Goal: Task Accomplishment & Management: Use online tool/utility

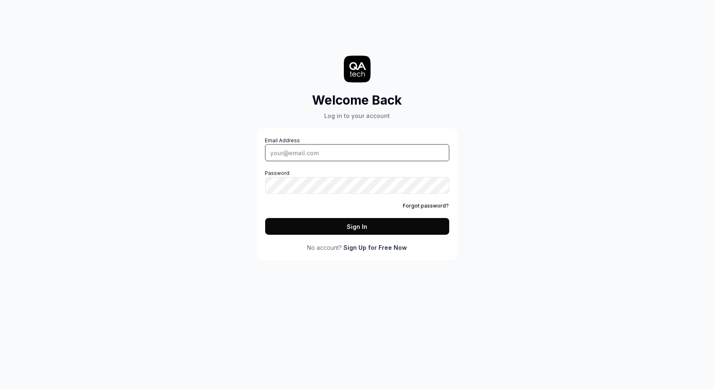
type input "[PERSON_NAME][EMAIL_ADDRESS][PERSON_NAME][DOMAIN_NAME]"
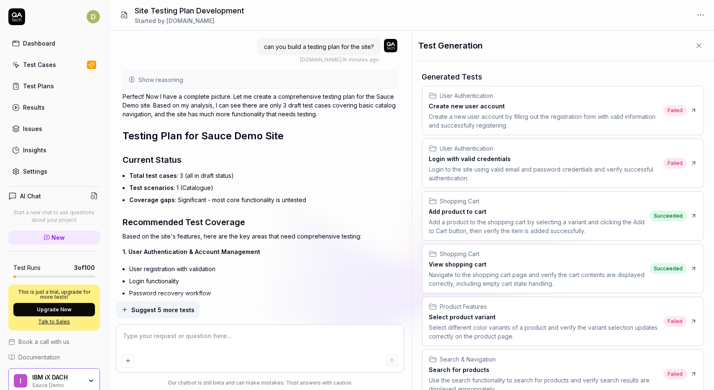
click at [174, 83] on span "Show reasoning" at bounding box center [160, 79] width 45 height 9
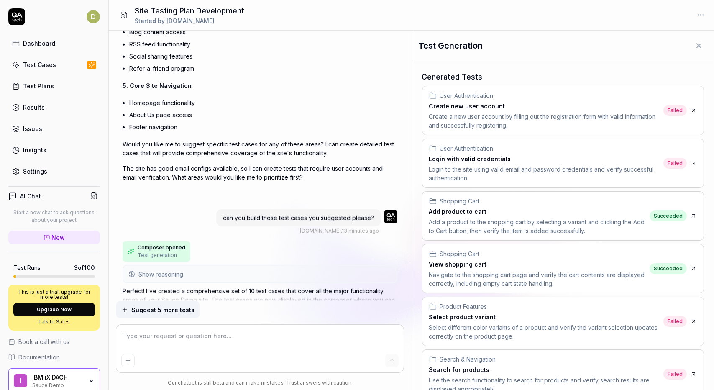
scroll to position [878, 0]
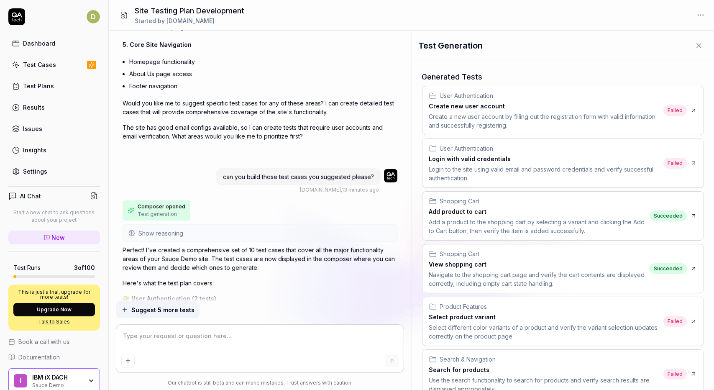
click at [158, 212] on span "Test generation" at bounding box center [157, 214] width 39 height 8
click at [157, 230] on span "Show reasoning" at bounding box center [160, 233] width 45 height 9
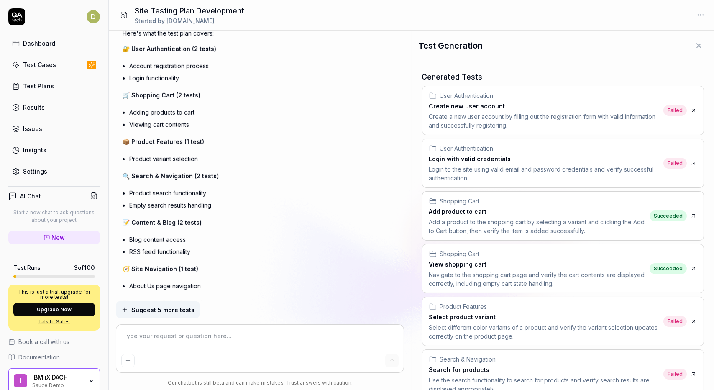
scroll to position [1268, 0]
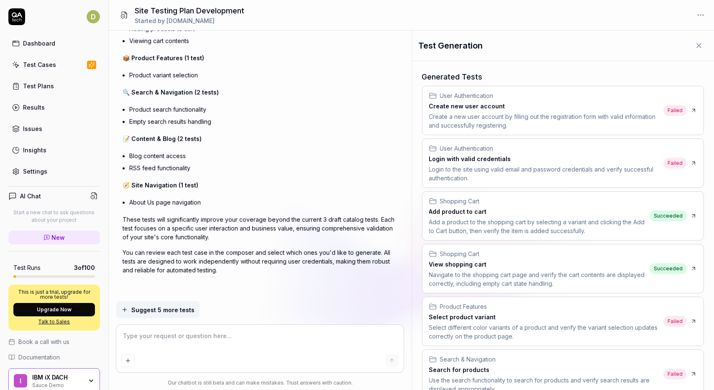
click at [513, 109] on h3 "Create new user account" at bounding box center [544, 106] width 231 height 9
click at [491, 212] on h3 "Add product to cart" at bounding box center [537, 211] width 217 height 9
type textarea "*"
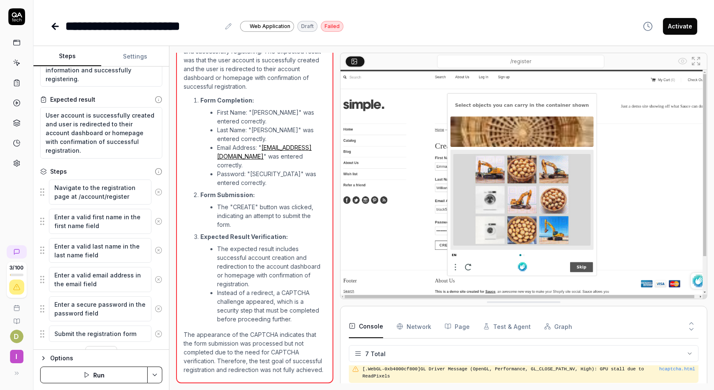
scroll to position [59, 0]
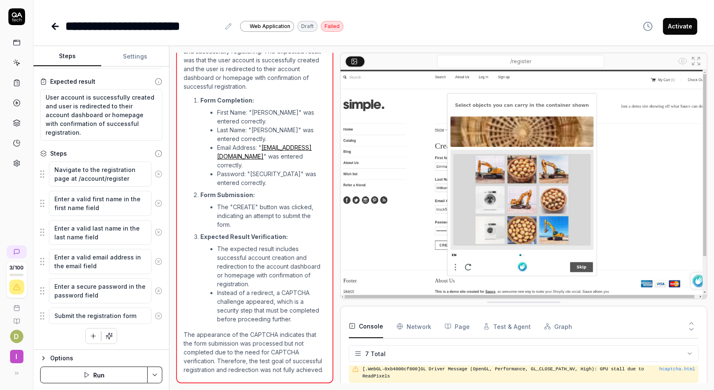
type textarea "*"
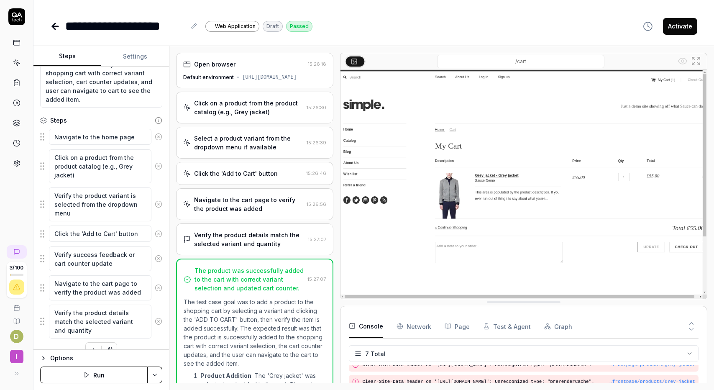
scroll to position [106, 0]
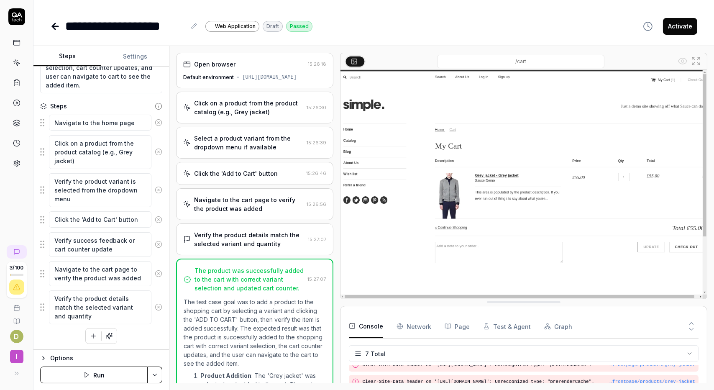
click at [50, 358] on div "Options" at bounding box center [106, 358] width 112 height 10
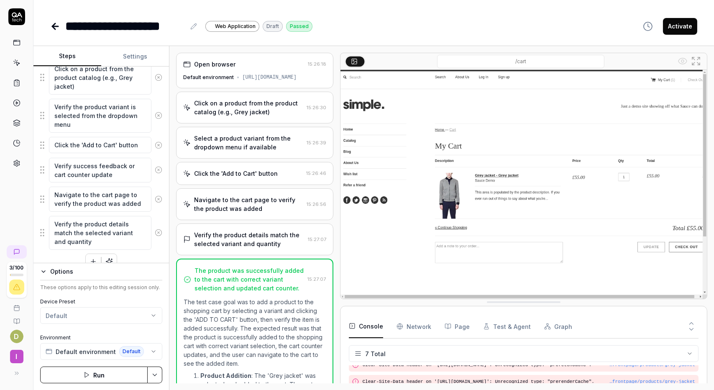
scroll to position [192, 0]
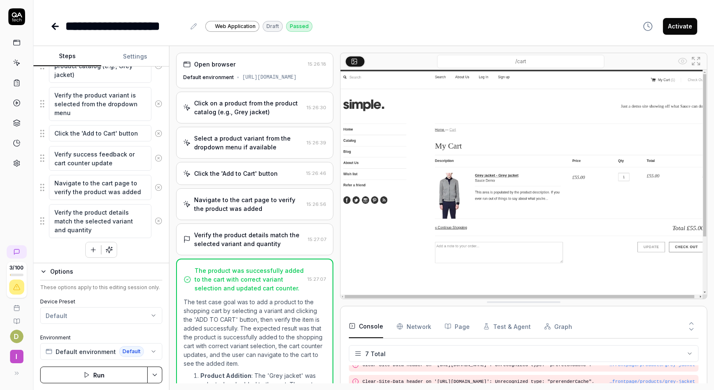
click at [127, 313] on html "**********" at bounding box center [357, 200] width 714 height 400
click at [127, 314] on html "**********" at bounding box center [357, 200] width 714 height 400
click at [150, 350] on button "Default environment Default" at bounding box center [101, 351] width 122 height 17
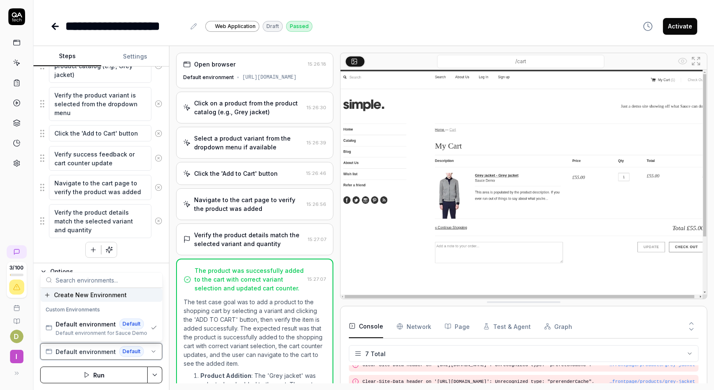
click at [150, 350] on button "Default environment Default" at bounding box center [101, 351] width 122 height 17
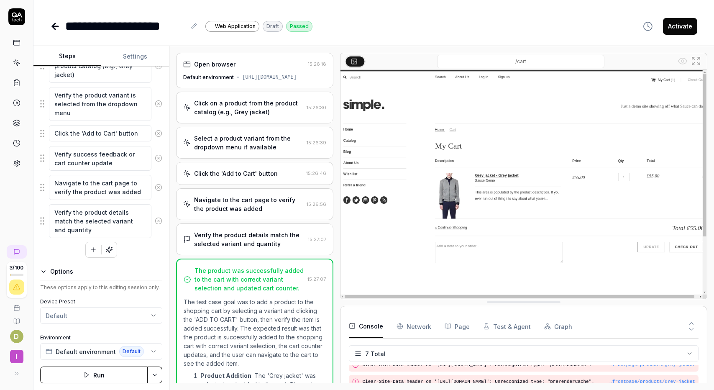
click at [15, 332] on html "**********" at bounding box center [357, 200] width 714 height 400
click at [22, 354] on span "I" at bounding box center [16, 356] width 13 height 13
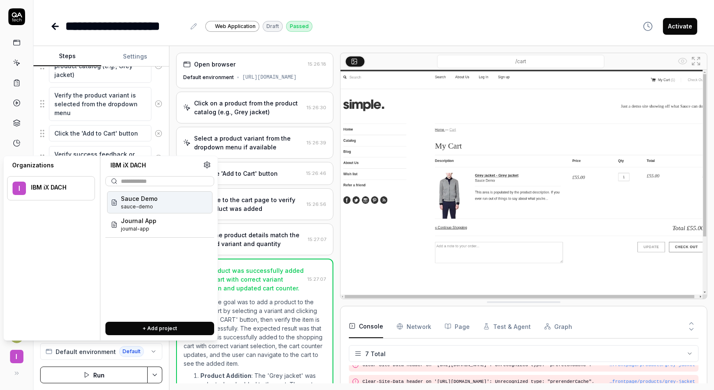
click at [20, 355] on span "I" at bounding box center [16, 356] width 13 height 13
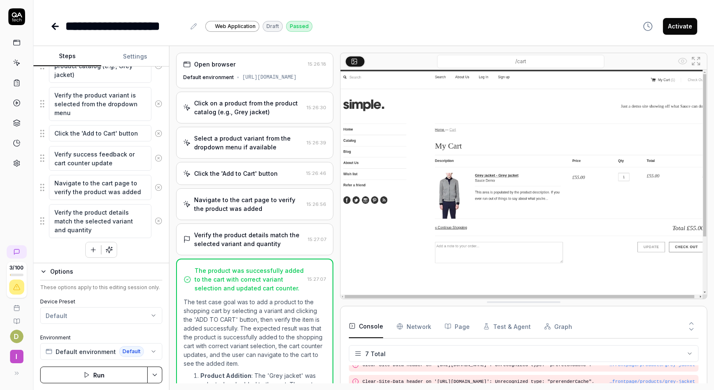
click at [15, 376] on icon at bounding box center [16, 373] width 7 height 7
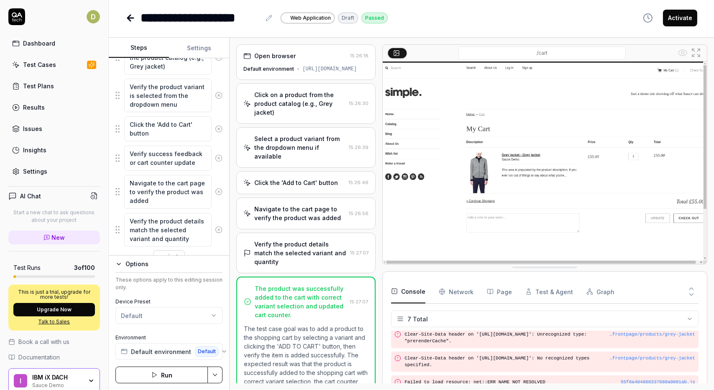
click at [130, 18] on icon at bounding box center [130, 18] width 10 height 10
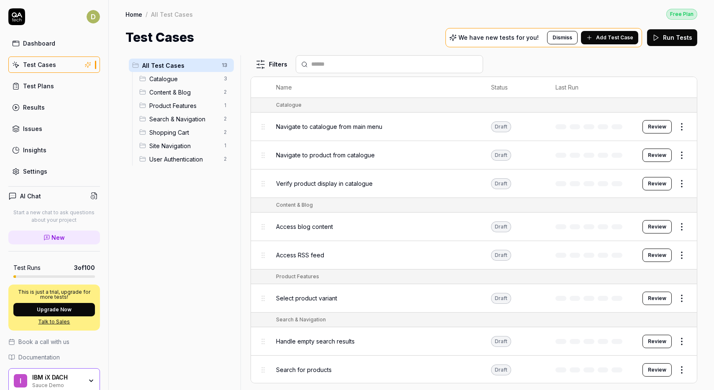
click at [500, 38] on p "We have new tests for you!" at bounding box center [498, 38] width 80 height 6
click at [614, 39] on span "Add Test Case" at bounding box center [614, 38] width 37 height 8
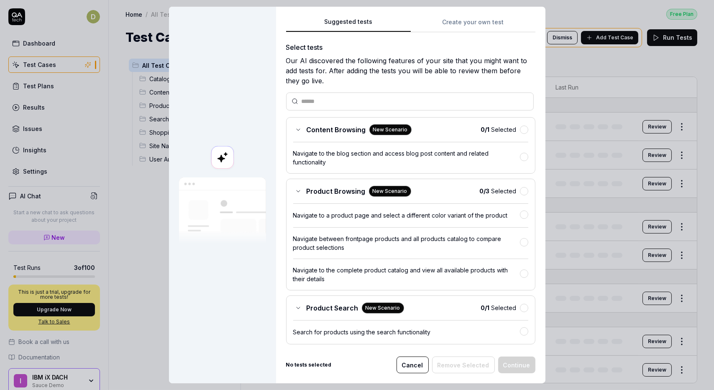
click at [423, 364] on button "Cancel" at bounding box center [412, 364] width 32 height 17
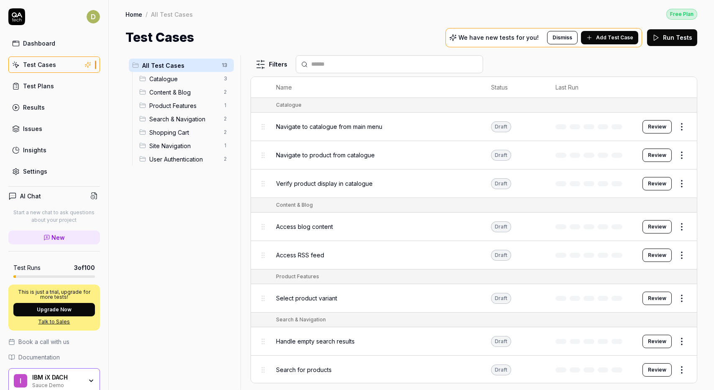
click at [59, 40] on link "Dashboard" at bounding box center [54, 43] width 92 height 16
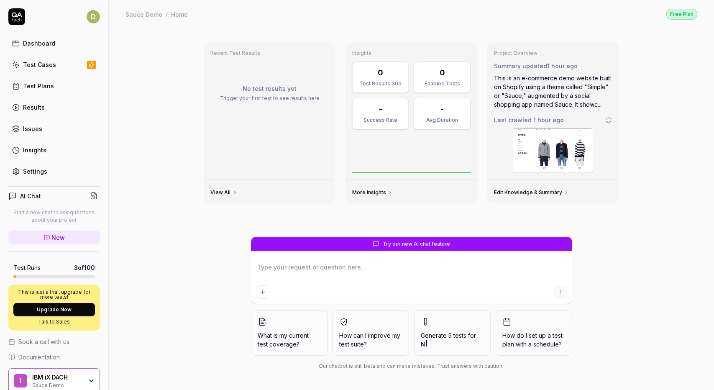
type textarea "*"
